Goal: Information Seeking & Learning: Learn about a topic

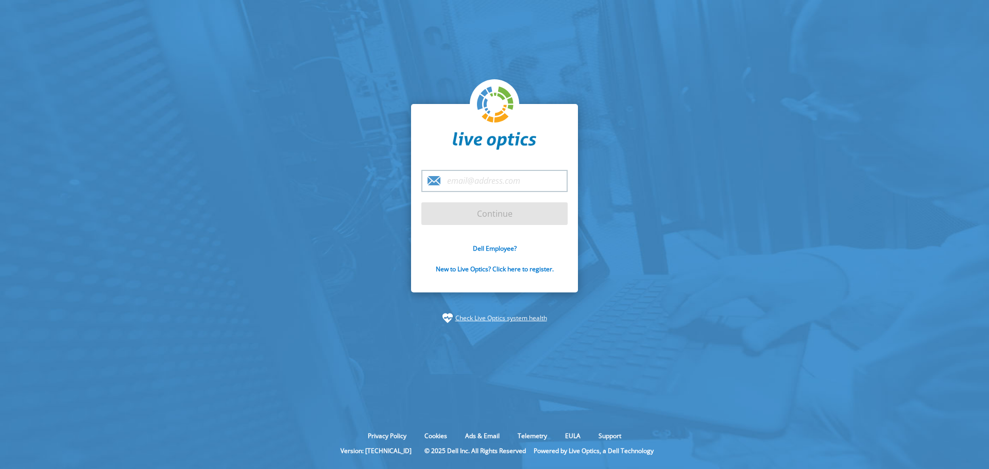
click at [473, 178] on input "email" at bounding box center [494, 181] width 146 height 22
type input "[PERSON_NAME][EMAIL_ADDRESS][PERSON_NAME][DOMAIN_NAME]"
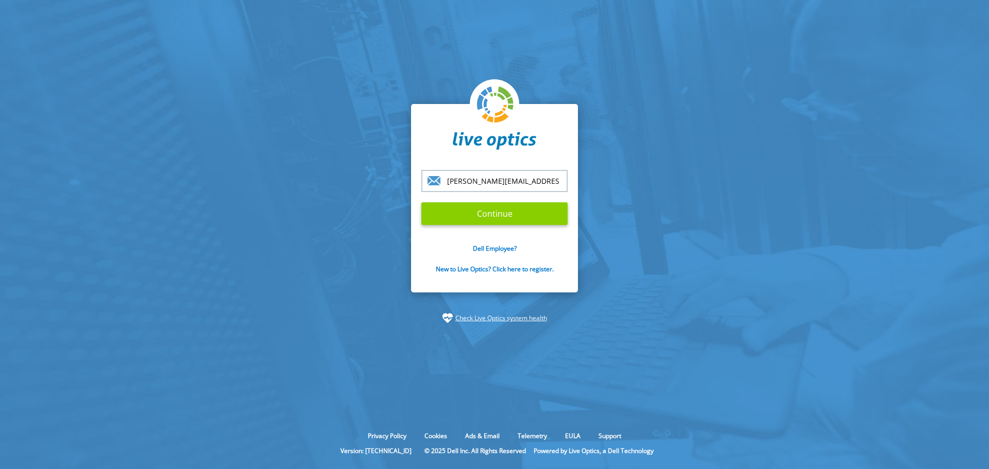
click at [505, 218] on input "Continue" at bounding box center [494, 213] width 146 height 23
click at [504, 217] on input "Continue" at bounding box center [494, 213] width 146 height 23
click at [475, 205] on input "Continue" at bounding box center [494, 213] width 146 height 23
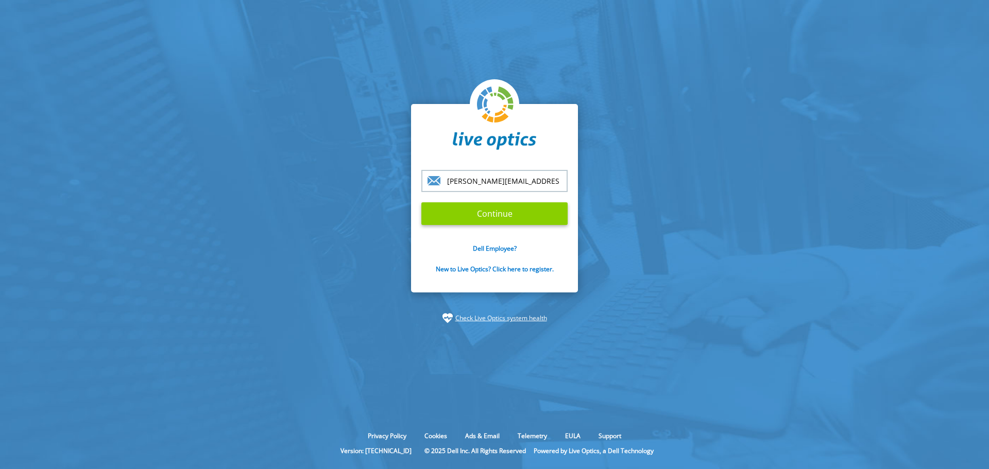
click at [523, 210] on input "Continue" at bounding box center [494, 213] width 146 height 23
click at [521, 210] on input "Continue" at bounding box center [494, 213] width 146 height 23
click at [490, 221] on input "Continue" at bounding box center [494, 213] width 146 height 23
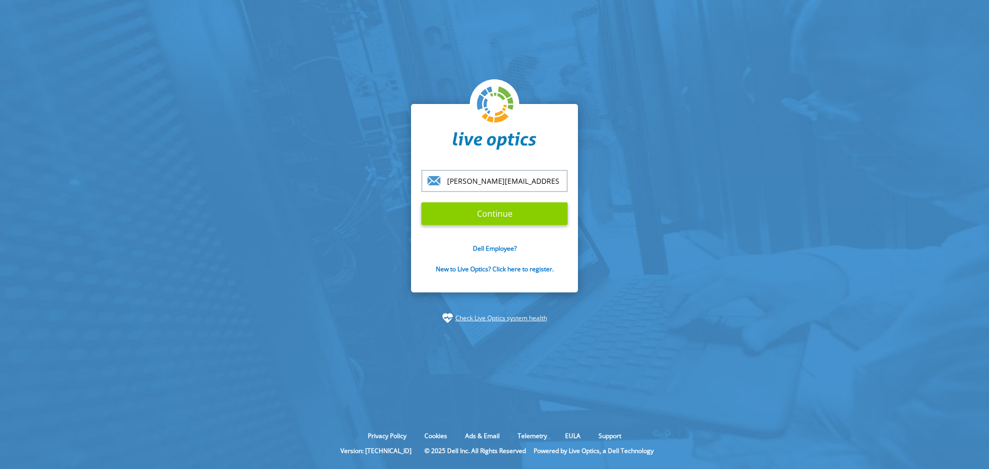
click at [490, 221] on input "Continue" at bounding box center [494, 213] width 146 height 23
click at [421, 202] on input "Continue" at bounding box center [494, 213] width 146 height 23
click at [444, 208] on input "Continue" at bounding box center [494, 213] width 146 height 23
click at [455, 206] on input "Continue" at bounding box center [494, 213] width 146 height 23
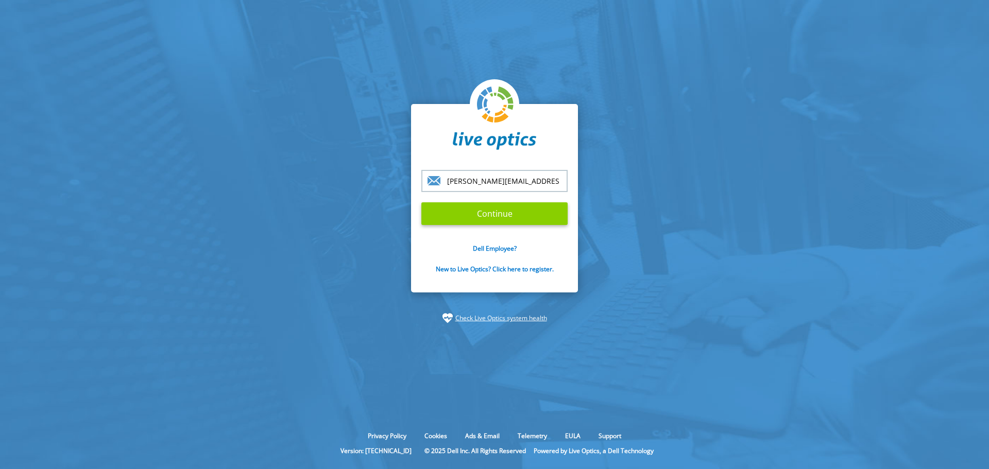
click at [505, 209] on input "Continue" at bounding box center [494, 213] width 146 height 23
click at [550, 222] on input "Continue" at bounding box center [494, 213] width 146 height 23
click at [521, 217] on input "Continue" at bounding box center [494, 213] width 146 height 23
click at [573, 244] on div "eduardo.rojas@la.logicalis.com Continue Dell Employee? New to Live Optics? Clic…" at bounding box center [494, 198] width 167 height 189
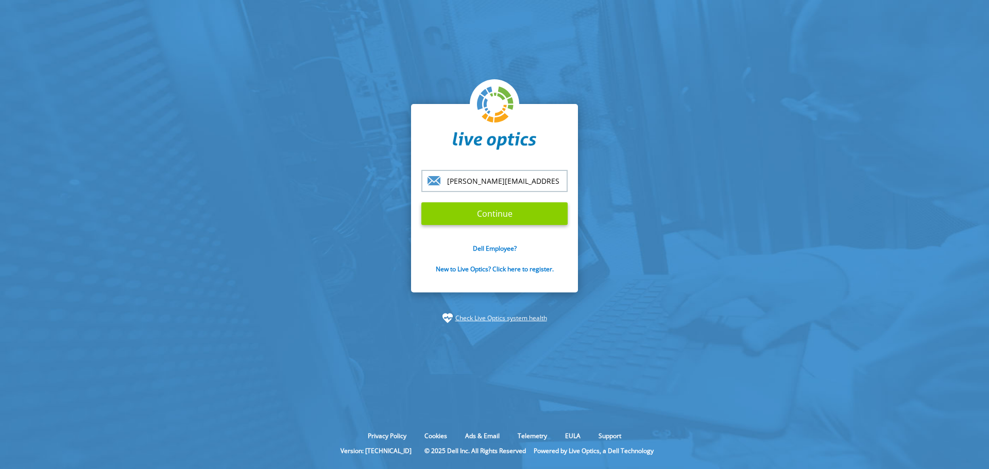
click at [549, 221] on input "Continue" at bounding box center [494, 213] width 146 height 23
click at [549, 218] on input "Continue" at bounding box center [494, 213] width 146 height 23
click at [548, 221] on input "Continue" at bounding box center [494, 213] width 146 height 23
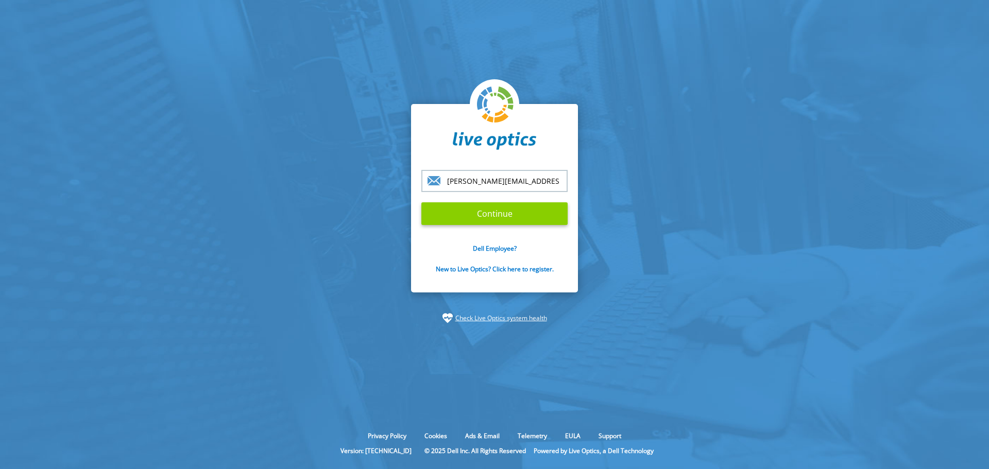
click at [548, 223] on input "Continue" at bounding box center [494, 213] width 146 height 23
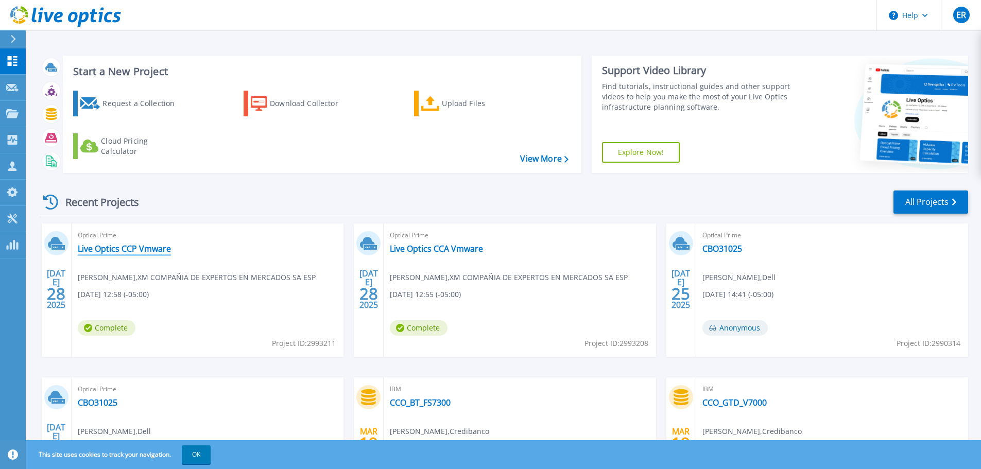
click at [101, 249] on link "Live Optics CCP Vmware" at bounding box center [124, 249] width 93 height 10
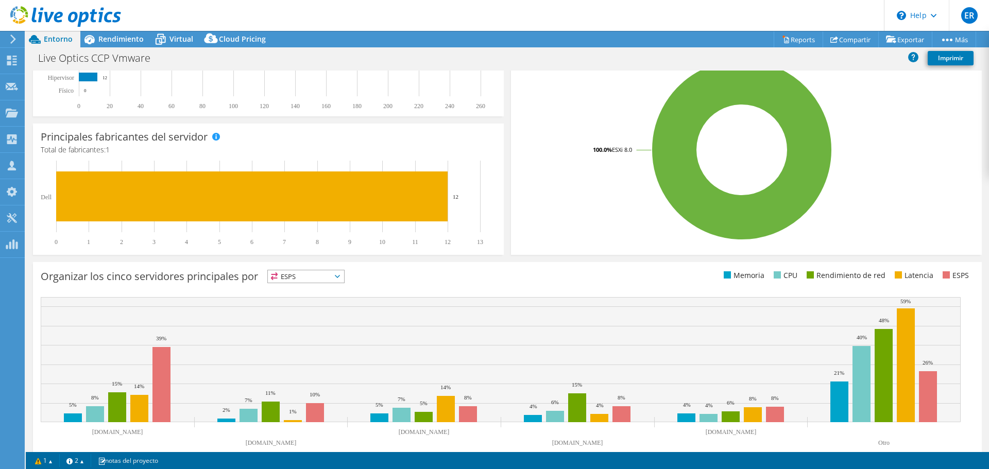
scroll to position [247, 0]
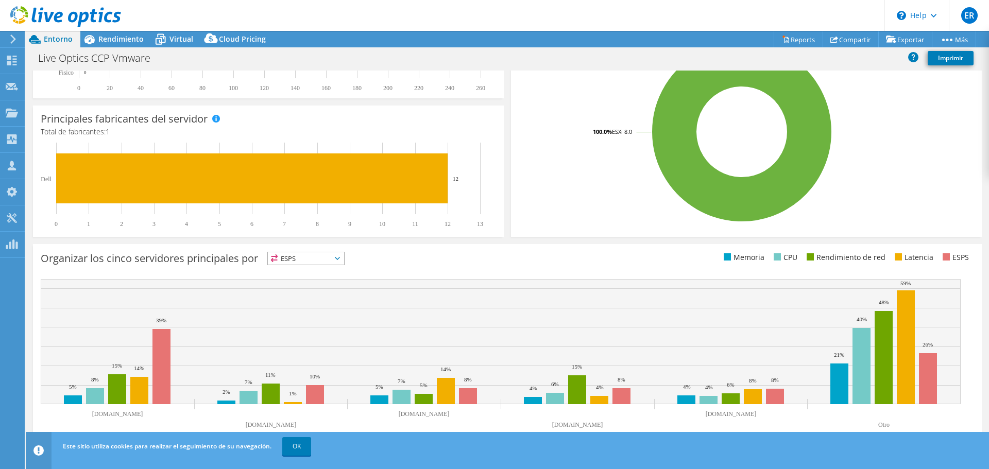
select select "USD"
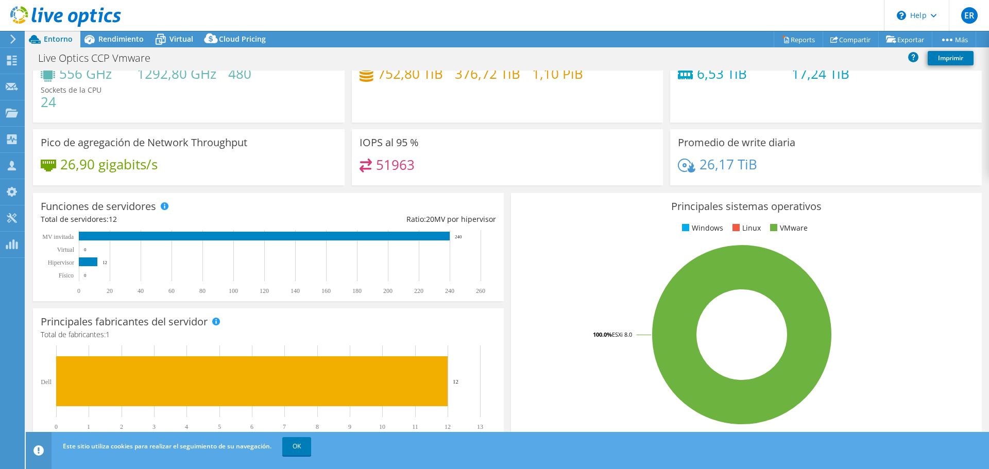
scroll to position [0, 0]
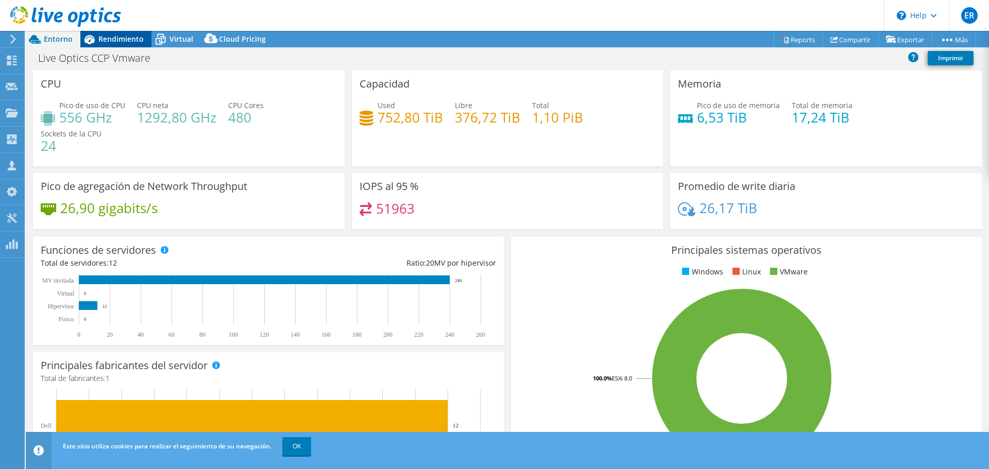
click at [103, 38] on span "Rendimiento" at bounding box center [120, 39] width 45 height 10
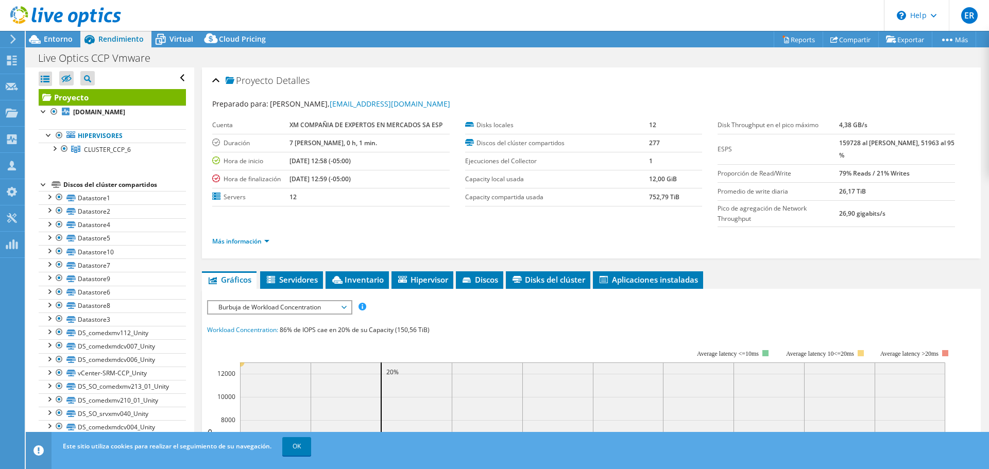
click at [238, 304] on span "Burbuja de Workload Concentration" at bounding box center [279, 307] width 132 height 12
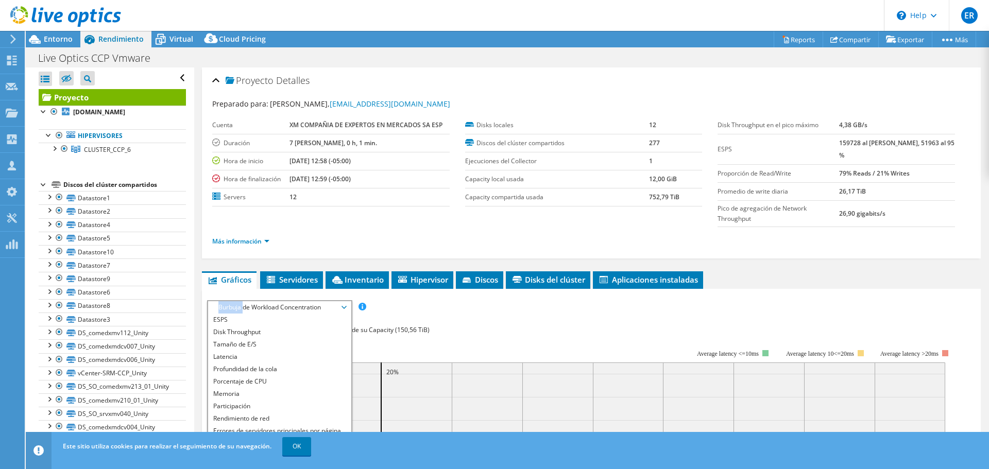
click at [238, 304] on span "Burbuja de Workload Concentration" at bounding box center [279, 307] width 132 height 12
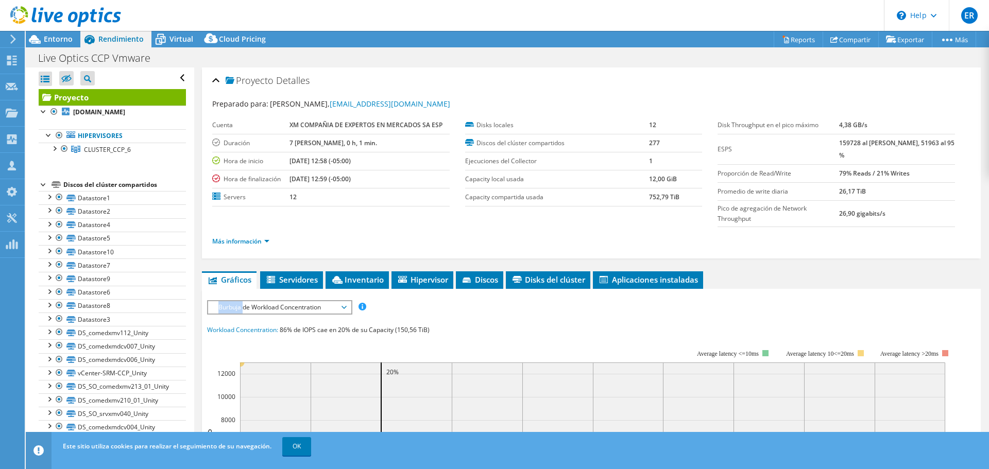
click at [238, 304] on span "Burbuja de Workload Concentration" at bounding box center [279, 307] width 132 height 12
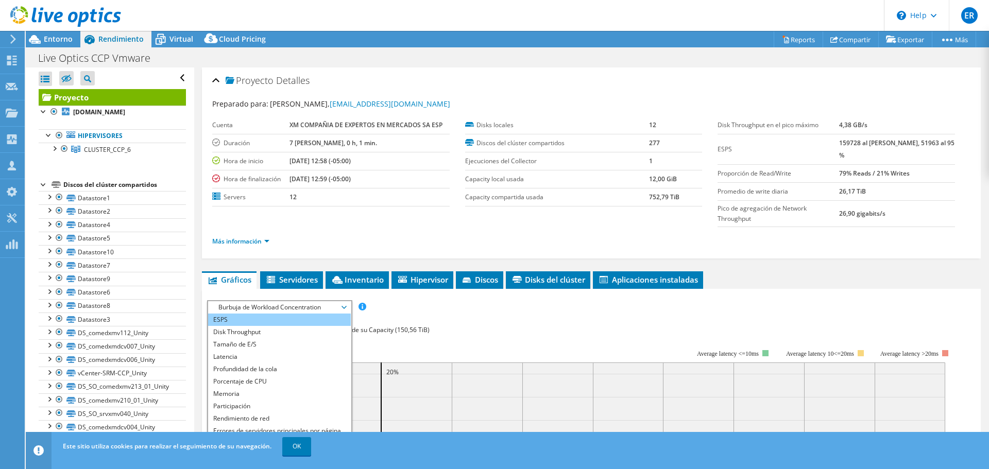
click at [269, 323] on li "ESPS" at bounding box center [279, 320] width 143 height 12
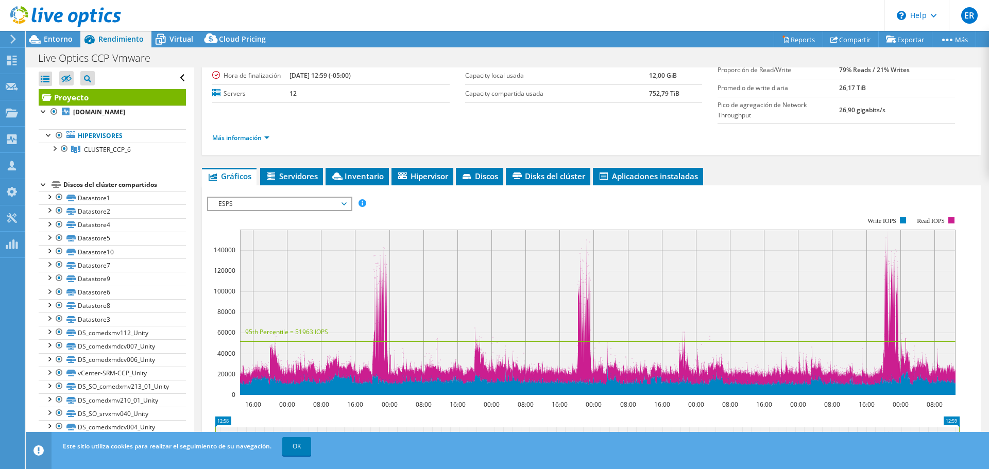
scroll to position [51, 0]
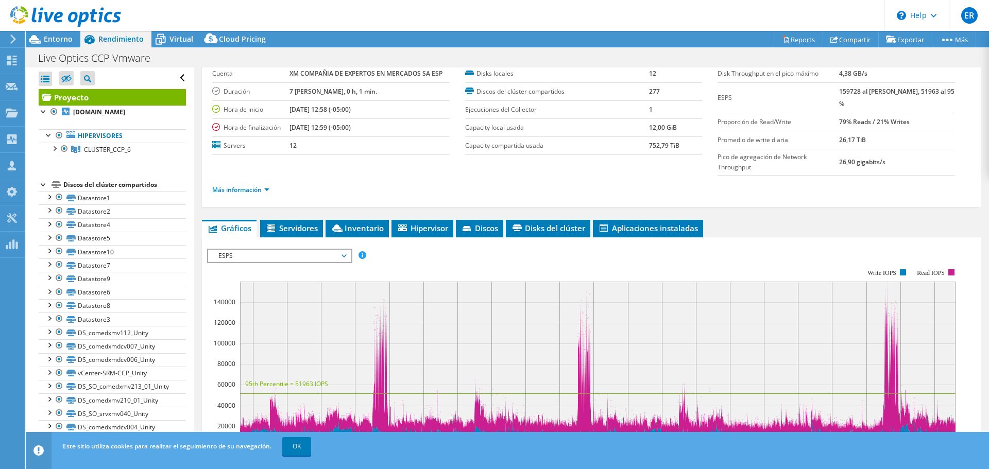
click at [248, 253] on span "ESPS" at bounding box center [279, 256] width 132 height 12
click at [249, 253] on span "ESPS" at bounding box center [279, 256] width 132 height 12
click at [249, 256] on span "ESPS" at bounding box center [279, 256] width 132 height 12
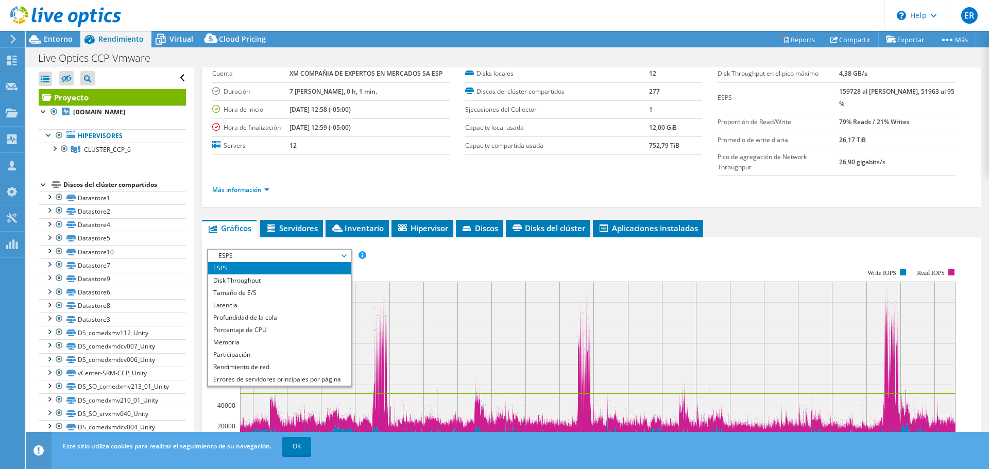
click at [332, 268] on li "ESPS" at bounding box center [279, 268] width 143 height 12
click at [406, 259] on rect at bounding box center [583, 358] width 752 height 206
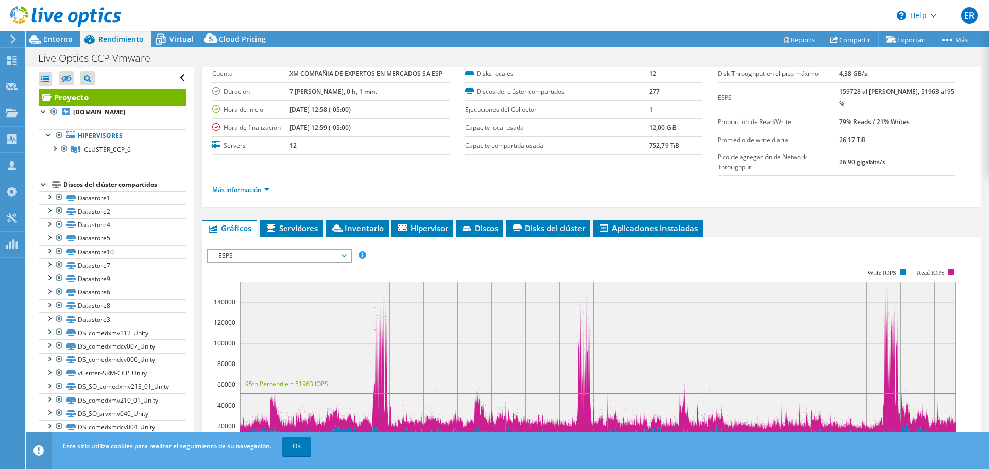
click at [291, 254] on span "ESPS" at bounding box center [279, 256] width 132 height 12
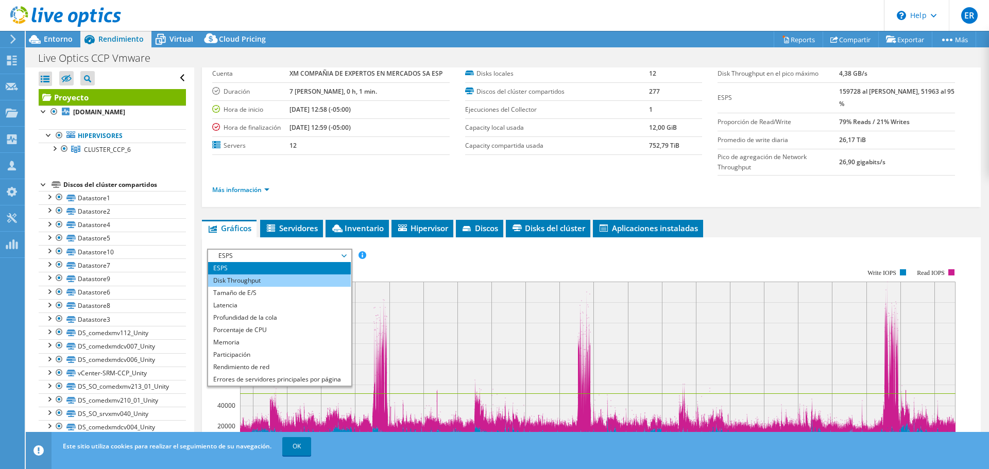
click at [275, 281] on li "Disk Throughput" at bounding box center [279, 280] width 143 height 12
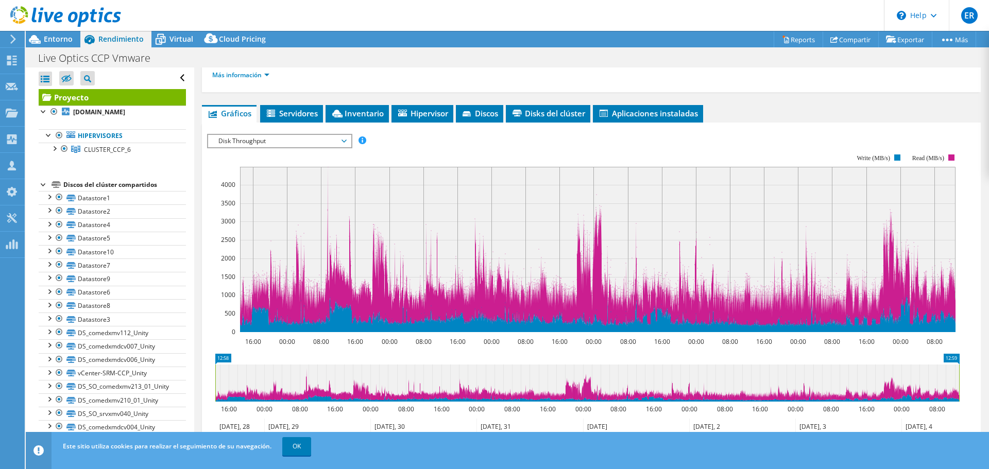
scroll to position [206, 0]
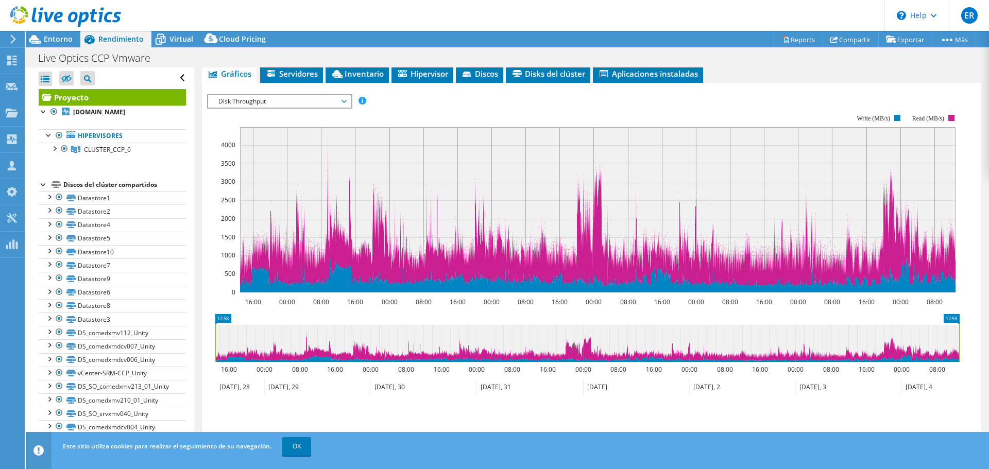
click at [247, 95] on div "Disk Throughput ESPS Disk Throughput Tamaño de E/S Latencia Profundidad de la c…" at bounding box center [279, 101] width 145 height 14
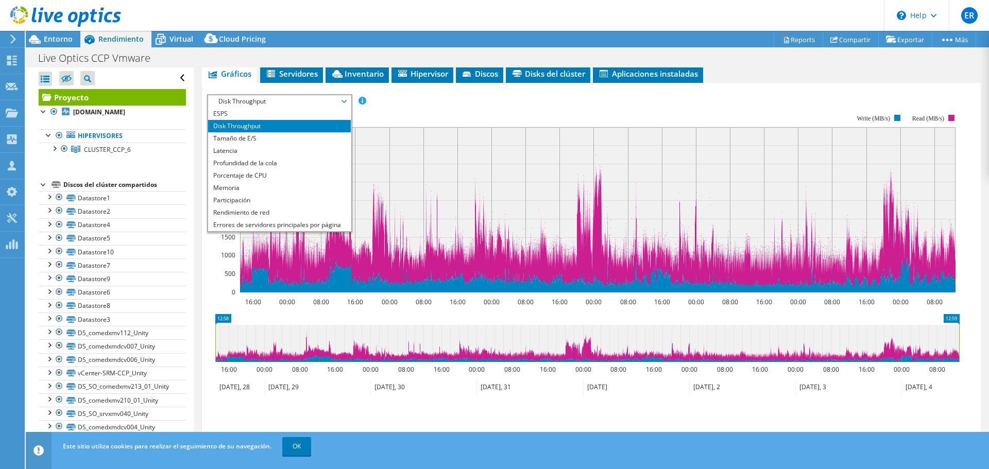
click at [247, 95] on span "Disk Throughput" at bounding box center [279, 101] width 132 height 12
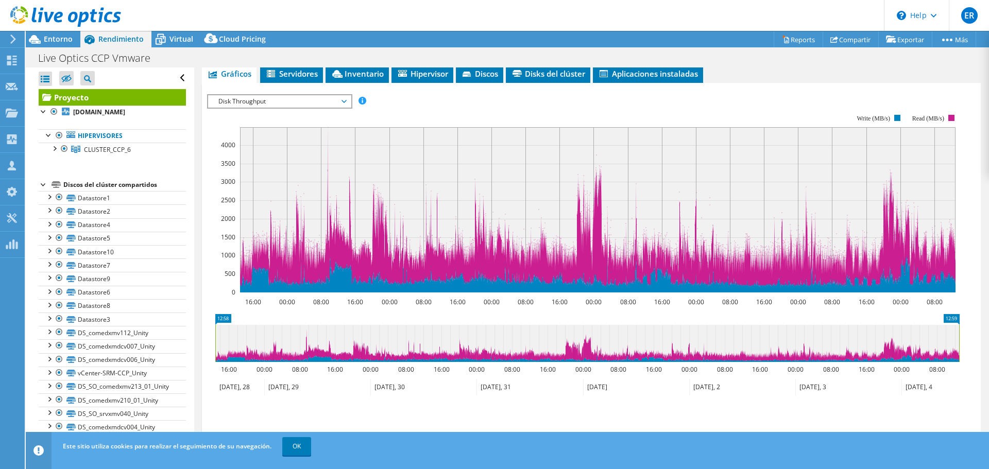
click at [243, 103] on span "Disk Throughput" at bounding box center [279, 101] width 132 height 12
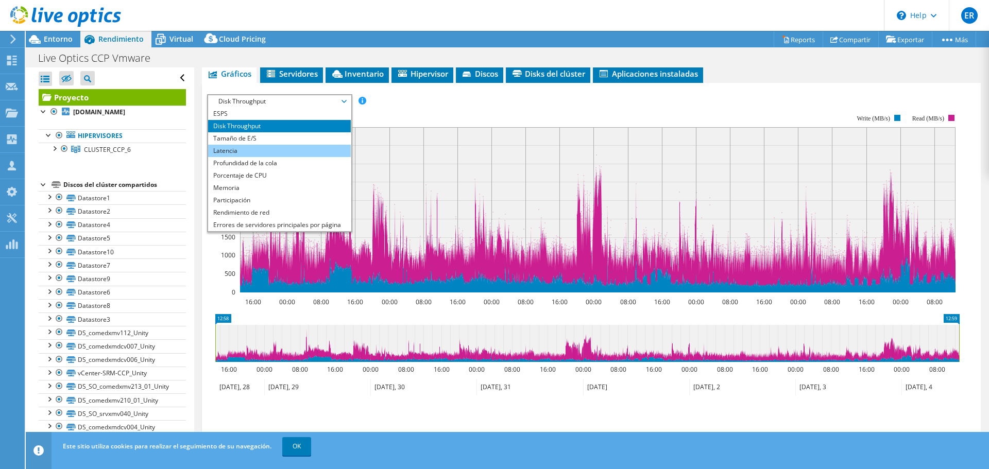
click at [237, 151] on li "Latencia" at bounding box center [279, 151] width 143 height 12
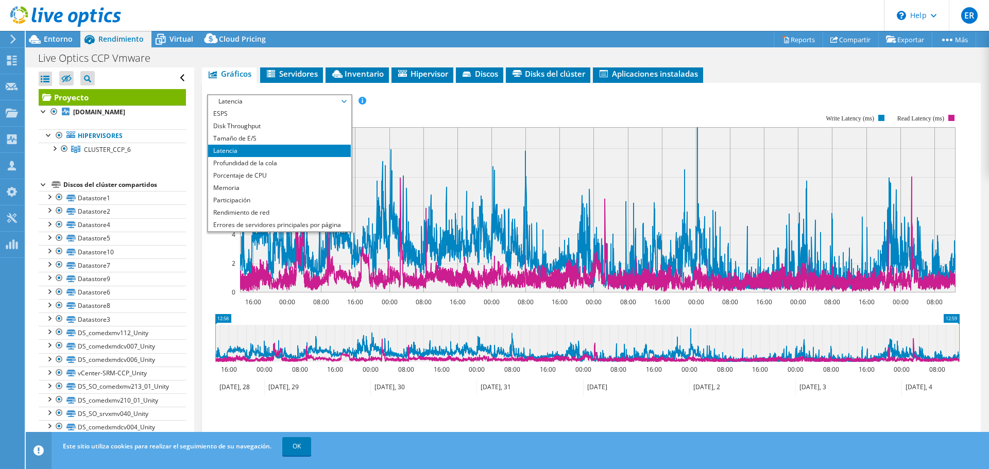
click at [395, 100] on icon "16:00 00:00 08:00 16:00 00:00 08:00 16:00 00:00 08:00 16:00 00:00 08:00 16:00 0…" at bounding box center [587, 203] width 760 height 206
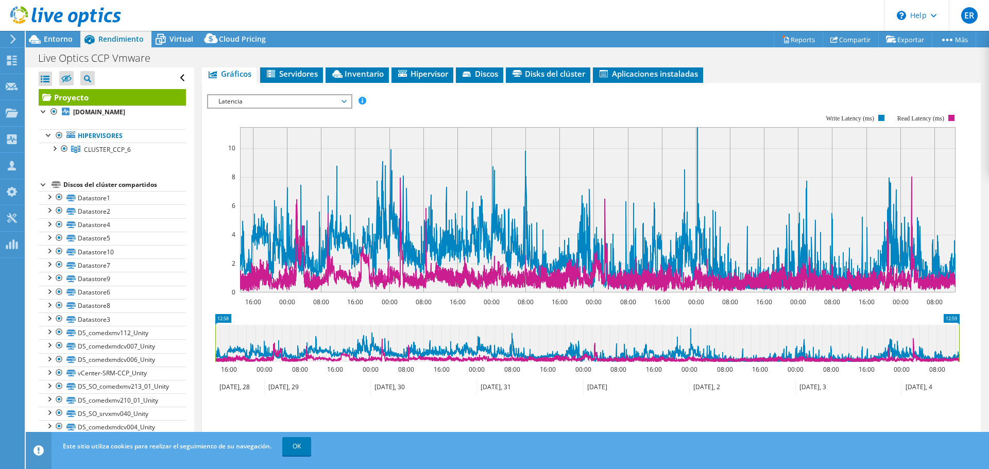
click at [398, 104] on rect at bounding box center [583, 203] width 752 height 206
click at [292, 96] on span "Latencia" at bounding box center [279, 101] width 132 height 12
click at [291, 96] on span "Latencia" at bounding box center [279, 101] width 132 height 12
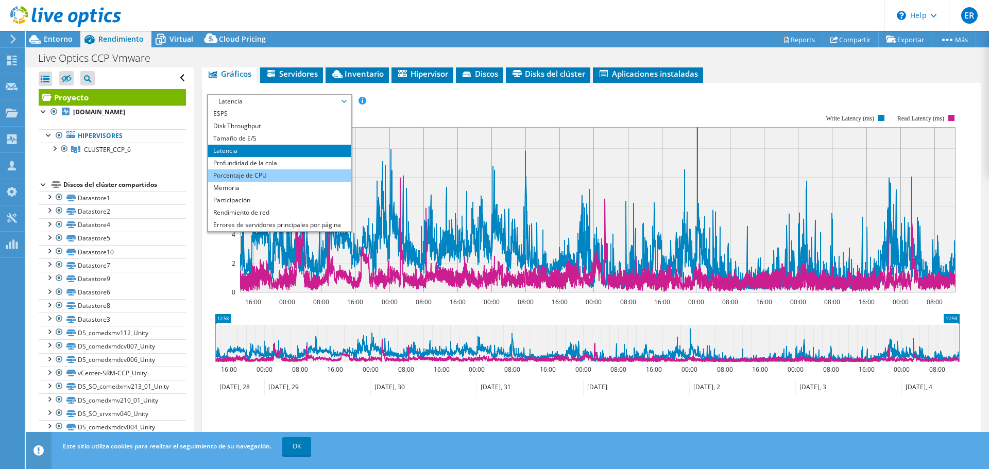
click at [262, 173] on li "Porcentaje de CPU" at bounding box center [279, 175] width 143 height 12
click at [263, 173] on div "ESPS Disk Throughput Tamaño de E/S Latencia Profundidad de la cola Porcentaje d…" at bounding box center [591, 270] width 768 height 352
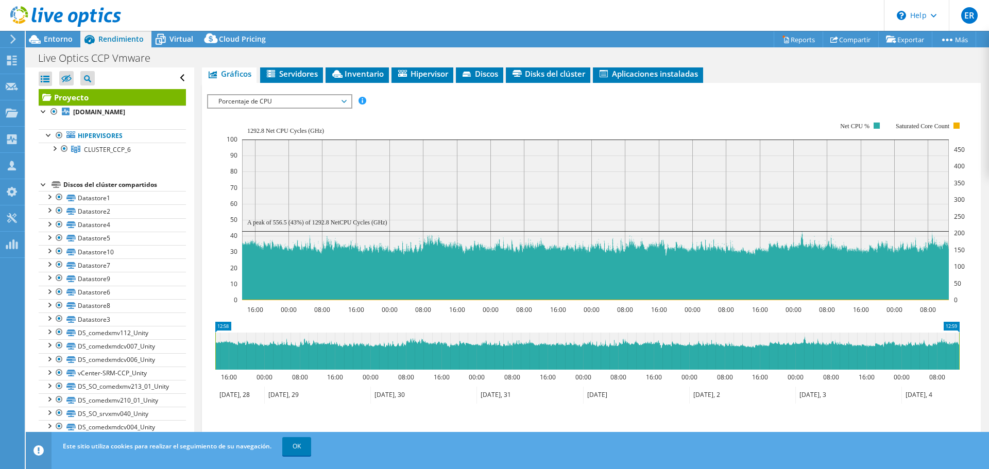
click at [237, 100] on span "Porcentaje de CPU" at bounding box center [279, 101] width 132 height 12
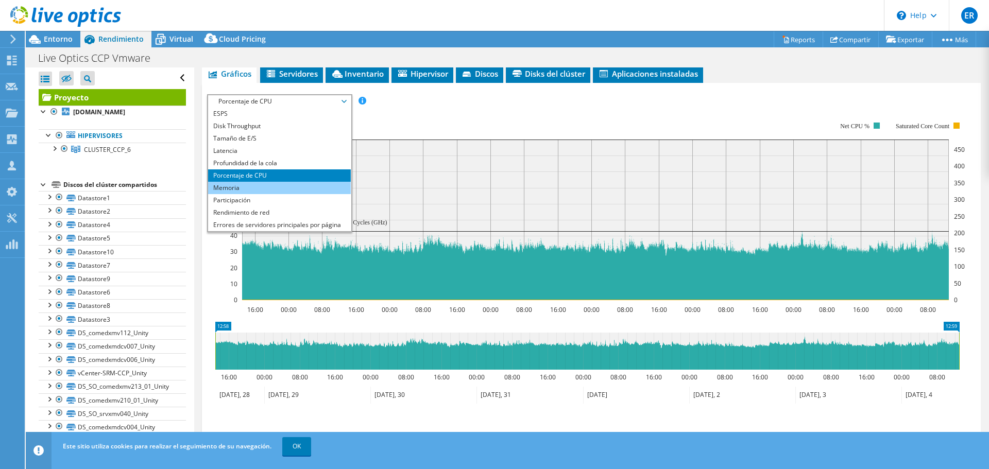
click at [218, 188] on li "Memoria" at bounding box center [279, 188] width 143 height 12
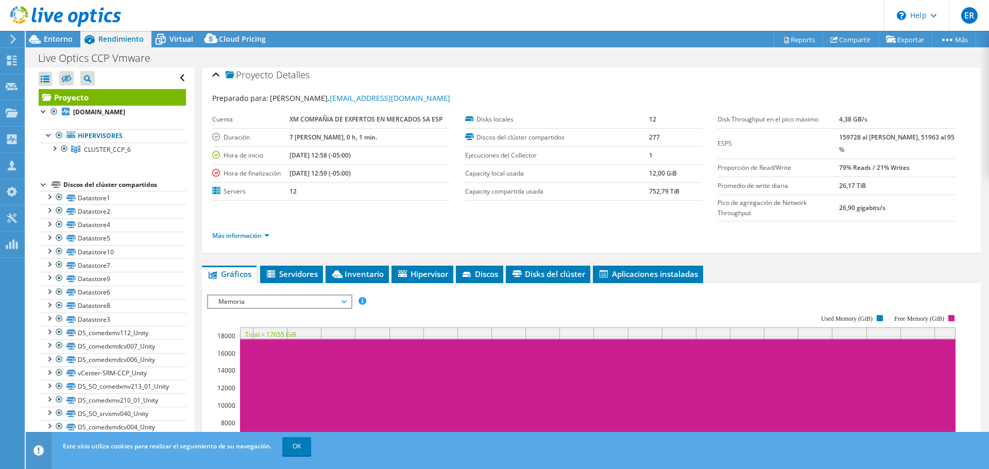
scroll to position [0, 0]
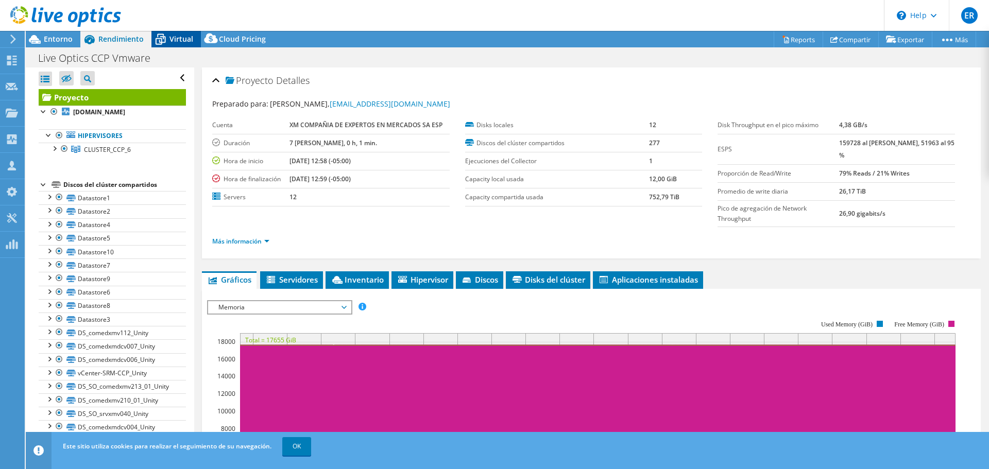
click at [175, 40] on span "Virtual" at bounding box center [181, 39] width 24 height 10
click at [175, 39] on span "Virtual" at bounding box center [181, 39] width 24 height 10
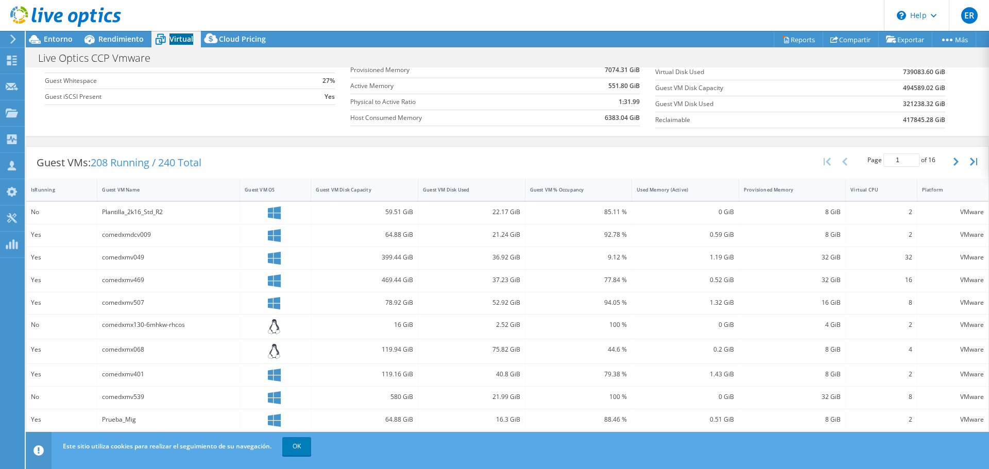
scroll to position [72, 0]
